Goal: Find contact information: Find contact information

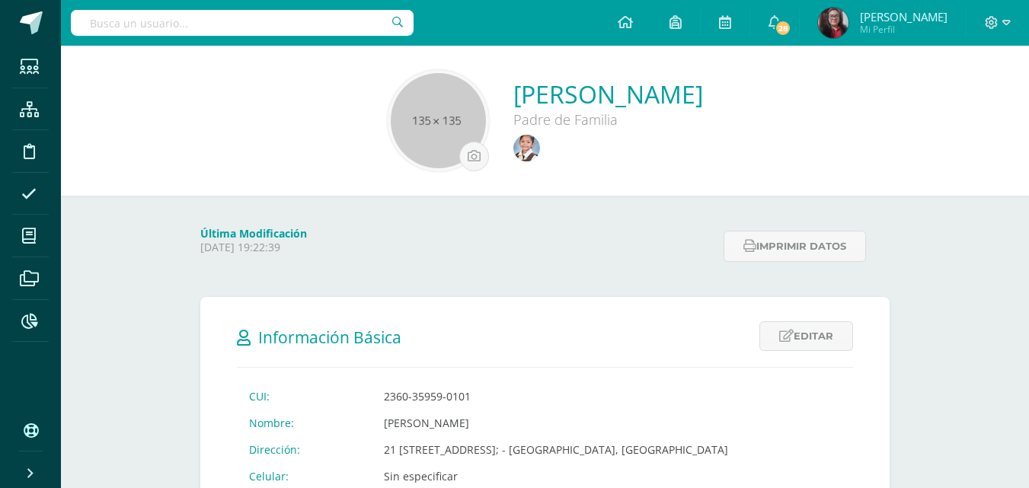
click at [189, 23] on input "text" at bounding box center [242, 23] width 343 height 26
type input "Ana valeria Ajcip"
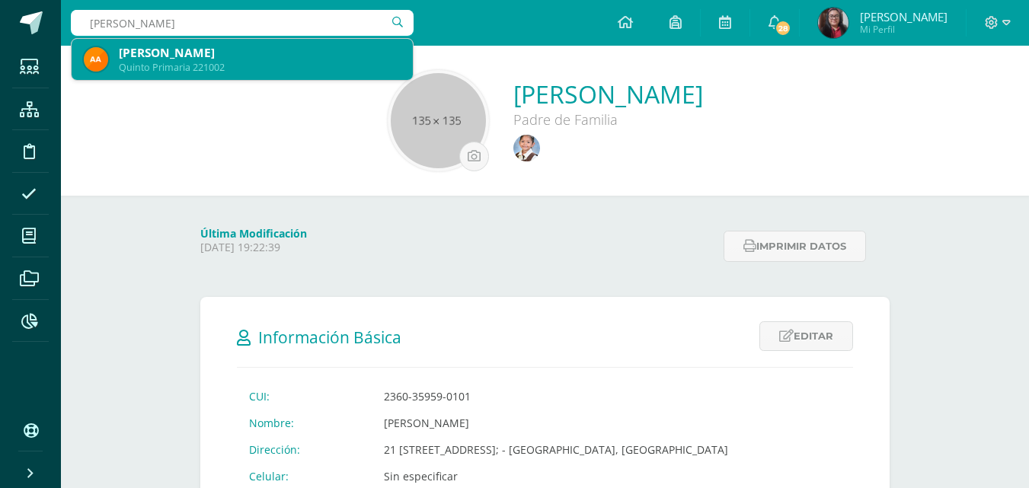
click at [184, 62] on div "Quinto Primaria 221002" at bounding box center [260, 67] width 282 height 13
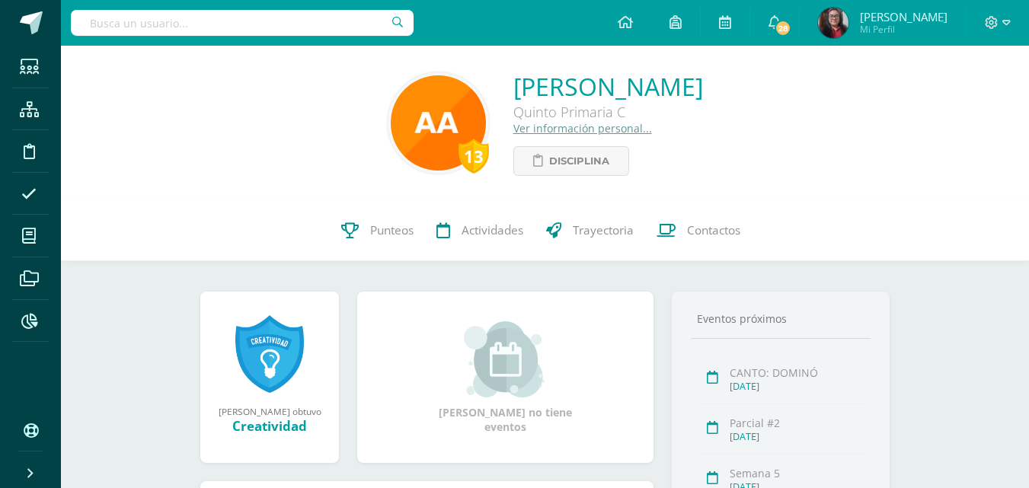
drag, startPoint x: 462, startPoint y: 85, endPoint x: 742, endPoint y: 76, distance: 280.5
click at [742, 76] on div "13 [PERSON_NAME] [PERSON_NAME] Primaria C Ver información personal... Disciplina" at bounding box center [545, 123] width 944 height 106
copy link "[PERSON_NAME]"
click at [702, 231] on span "Contactos" at bounding box center [713, 230] width 53 height 16
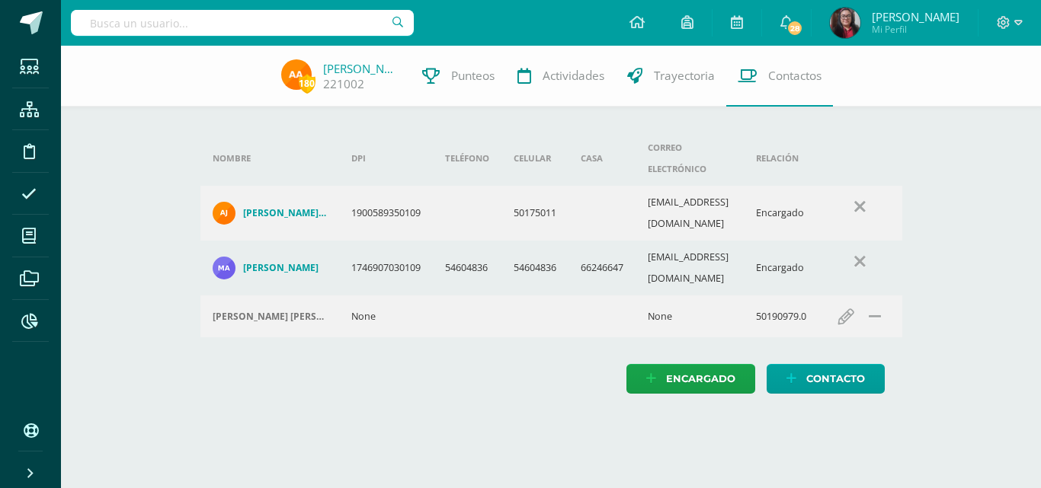
click at [282, 207] on h4 "Ana Maritza Joaquín Amaya" at bounding box center [285, 213] width 84 height 12
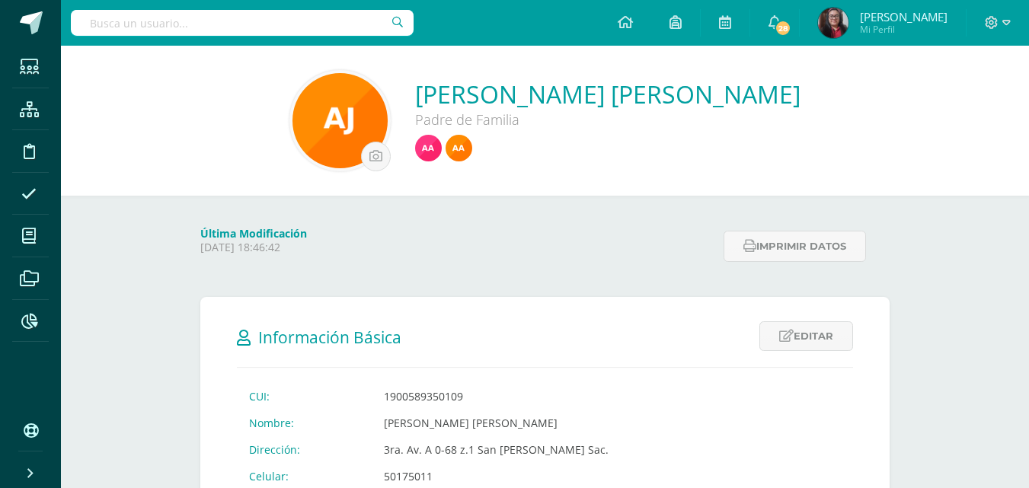
drag, startPoint x: 446, startPoint y: 88, endPoint x: 758, endPoint y: 88, distance: 311.6
click at [758, 88] on div "Ana Maritza Joaquín Amaya Padre de Familia" at bounding box center [545, 120] width 944 height 101
copy link "Ana Maritza Joaquín Amaya"
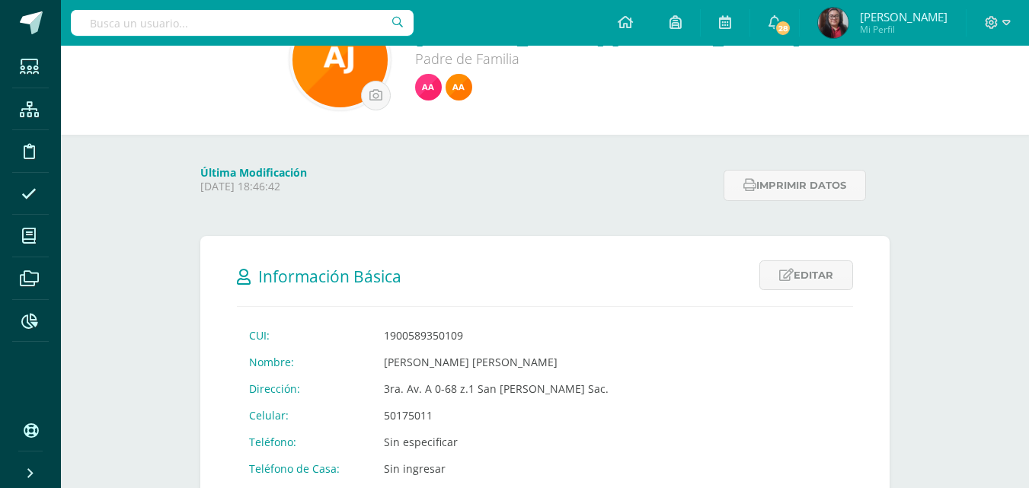
scroll to position [152, 0]
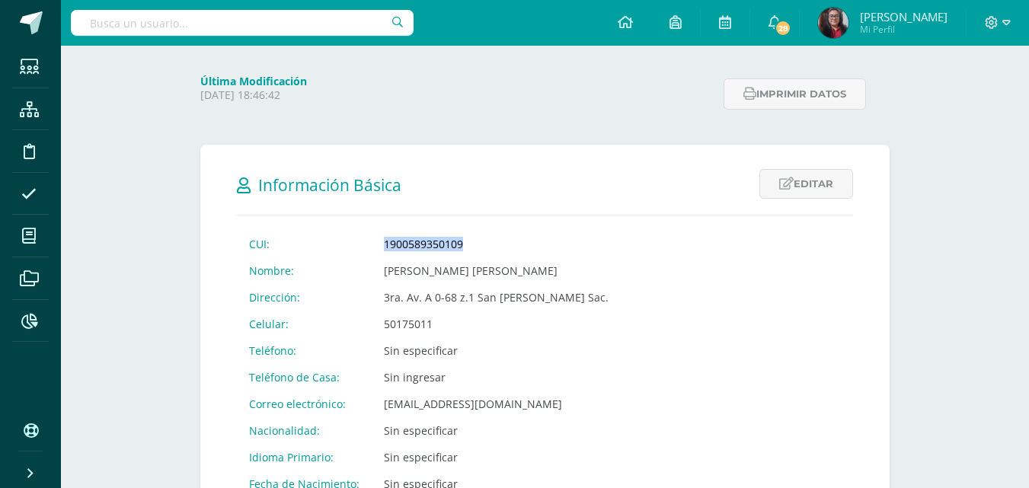
drag, startPoint x: 373, startPoint y: 241, endPoint x: 468, endPoint y: 243, distance: 95.2
click at [468, 243] on td "1900589350109" at bounding box center [496, 244] width 249 height 27
copy td "1900589350109"
drag, startPoint x: 373, startPoint y: 318, endPoint x: 447, endPoint y: 320, distance: 73.9
click at [447, 320] on td "50175011" at bounding box center [496, 324] width 249 height 27
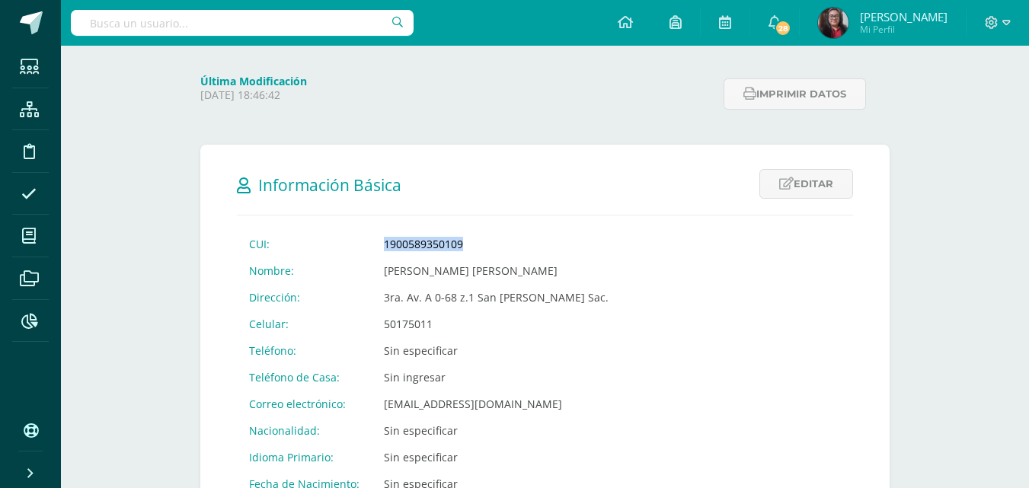
copy td "50175011"
